Goal: Information Seeking & Learning: Learn about a topic

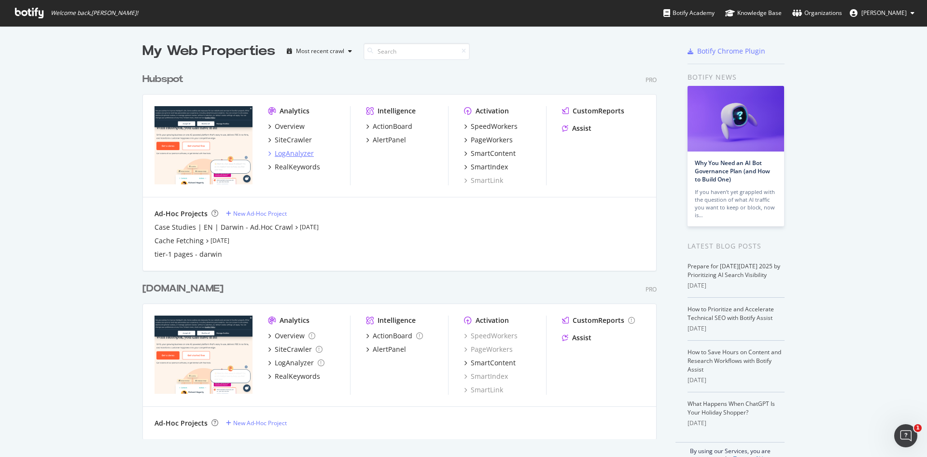
click at [280, 152] on div "LogAnalyzer" at bounding box center [294, 154] width 39 height 10
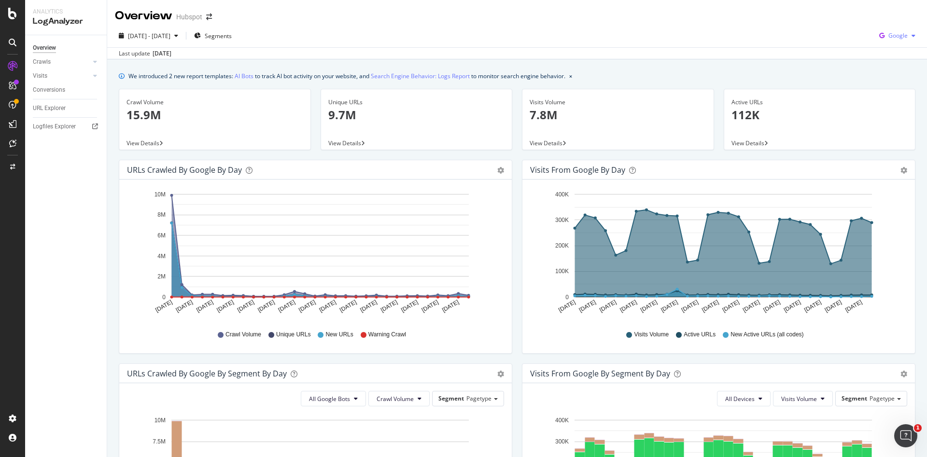
click at [896, 32] on span "Google" at bounding box center [897, 35] width 19 height 8
click at [886, 89] on span "OpenAI" at bounding box center [894, 90] width 36 height 9
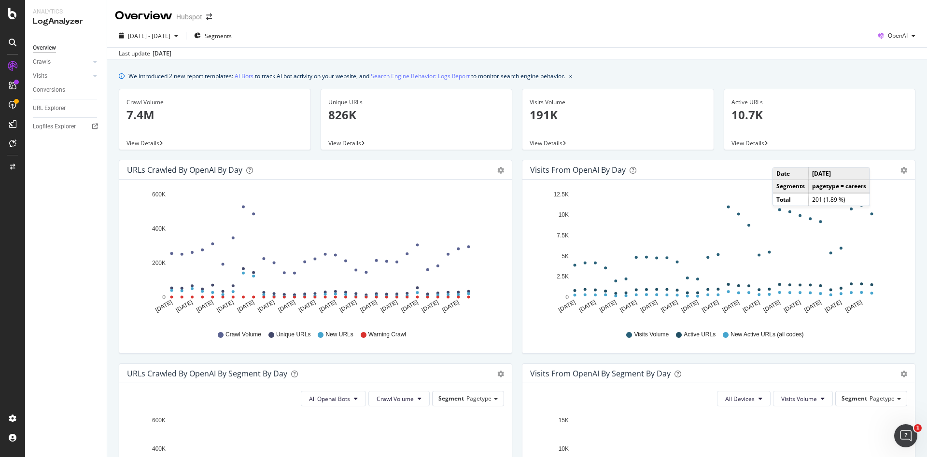
scroll to position [348, 0]
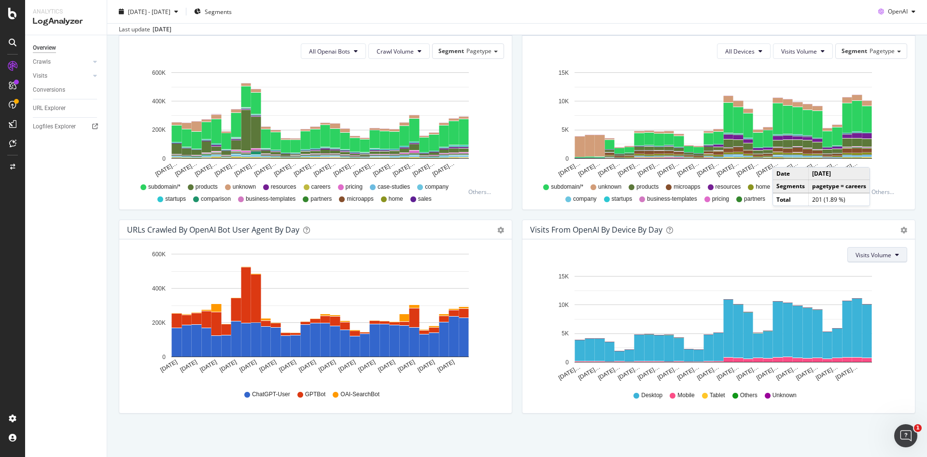
click at [876, 250] on button "Visits Volume" at bounding box center [877, 254] width 60 height 15
click at [901, 230] on icon "gear" at bounding box center [904, 230] width 7 height 7
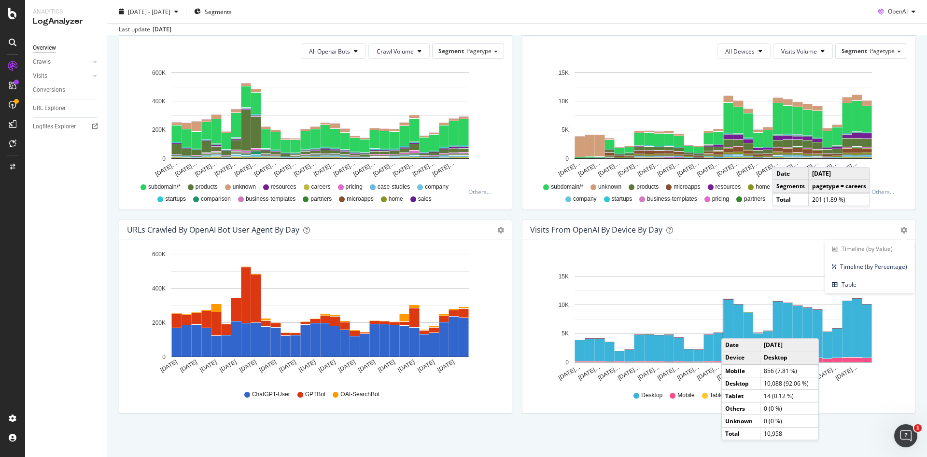
click at [725, 329] on rect "A chart." at bounding box center [729, 328] width 10 height 57
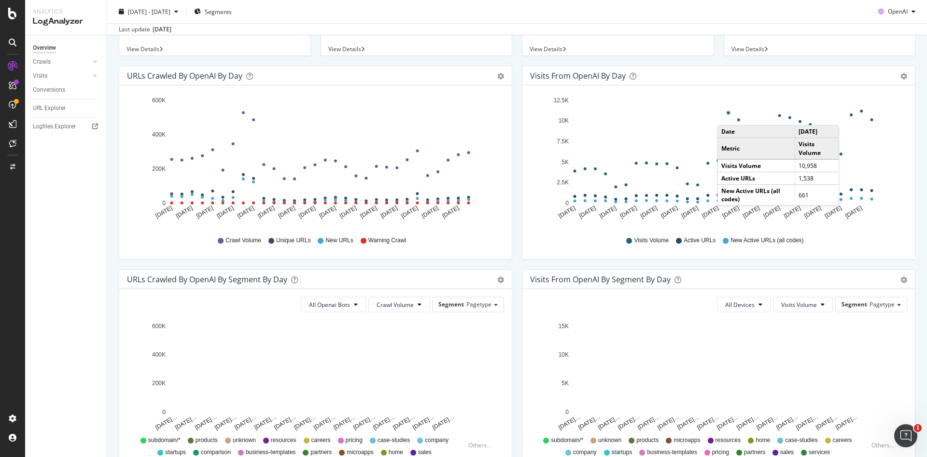
scroll to position [348, 0]
